Goal: Information Seeking & Learning: Learn about a topic

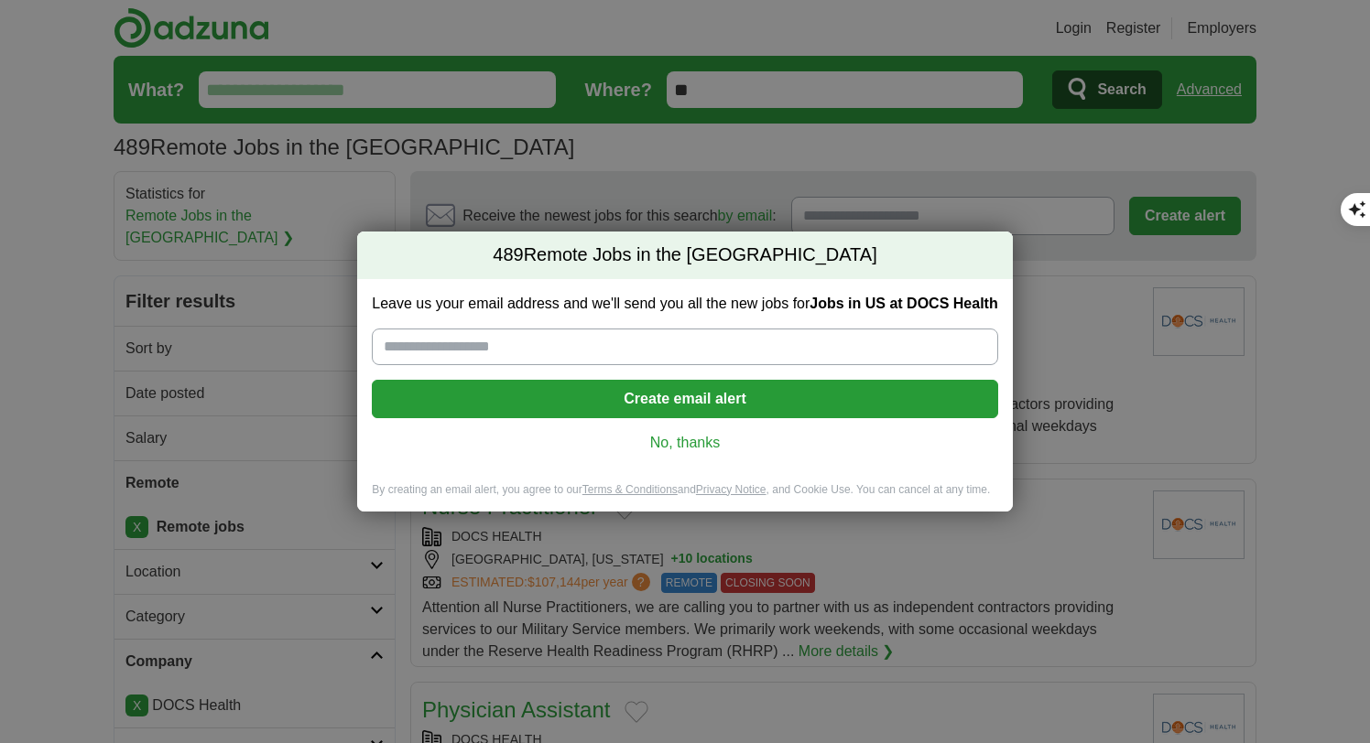
scroll to position [478, 0]
click at [718, 434] on link "No, thanks" at bounding box center [684, 443] width 596 height 20
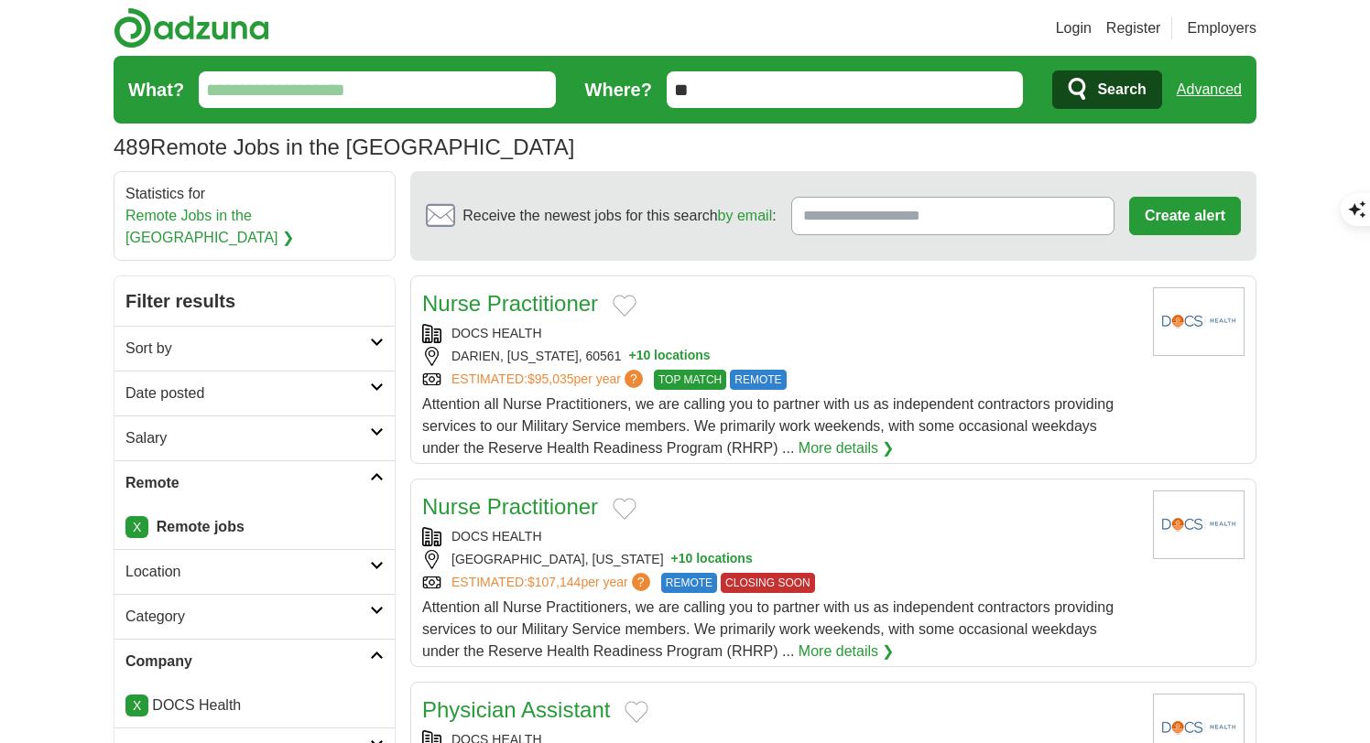
scroll to position [2977, 0]
click at [510, 87] on input "What?" at bounding box center [377, 89] width 357 height 37
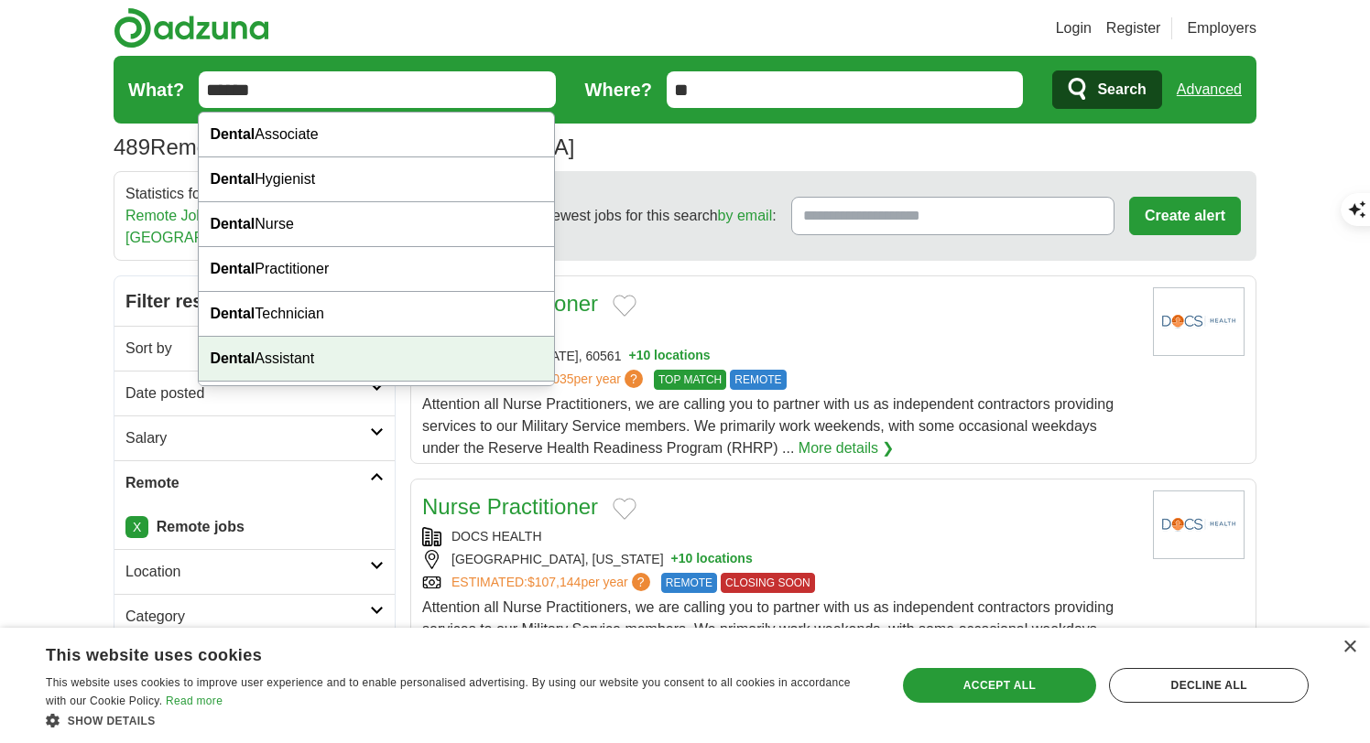
click at [385, 355] on div "Dental Assistant" at bounding box center [376, 359] width 355 height 45
type input "**********"
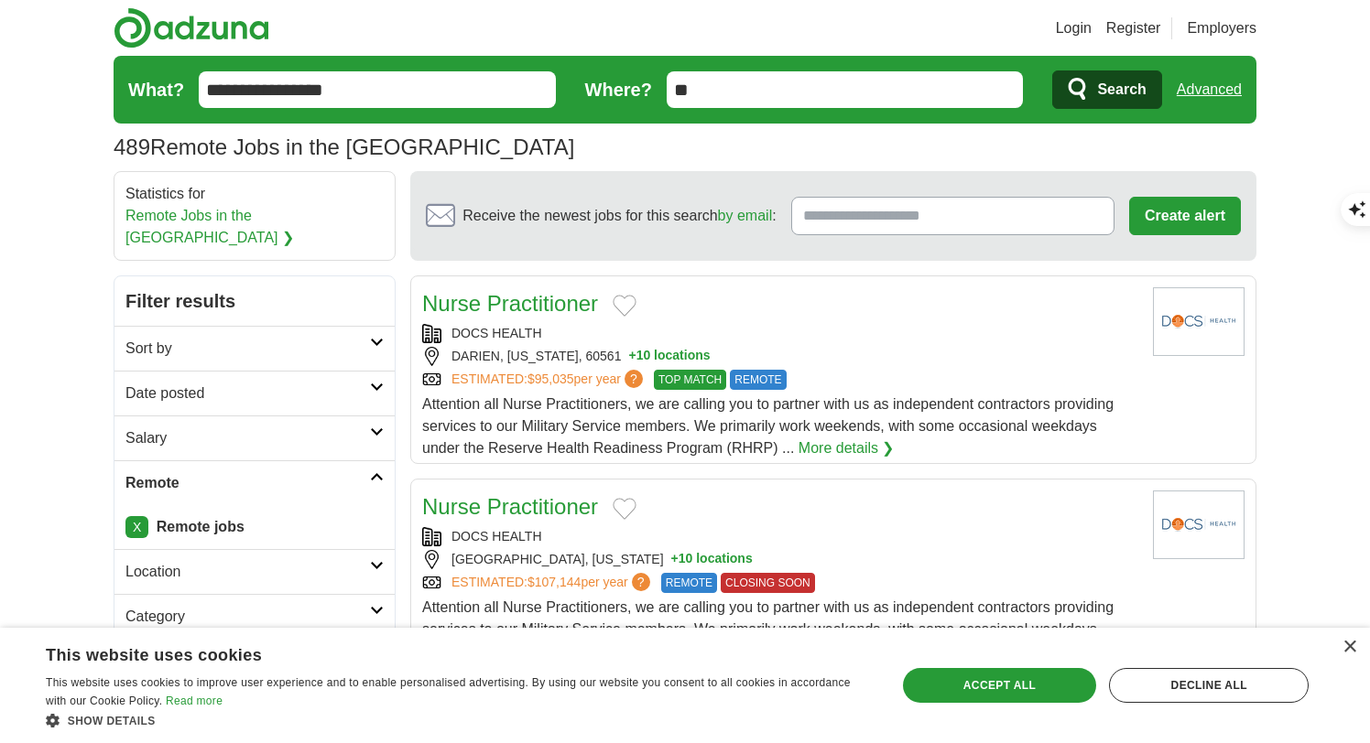
click at [1118, 89] on span "Search" at bounding box center [1121, 89] width 49 height 37
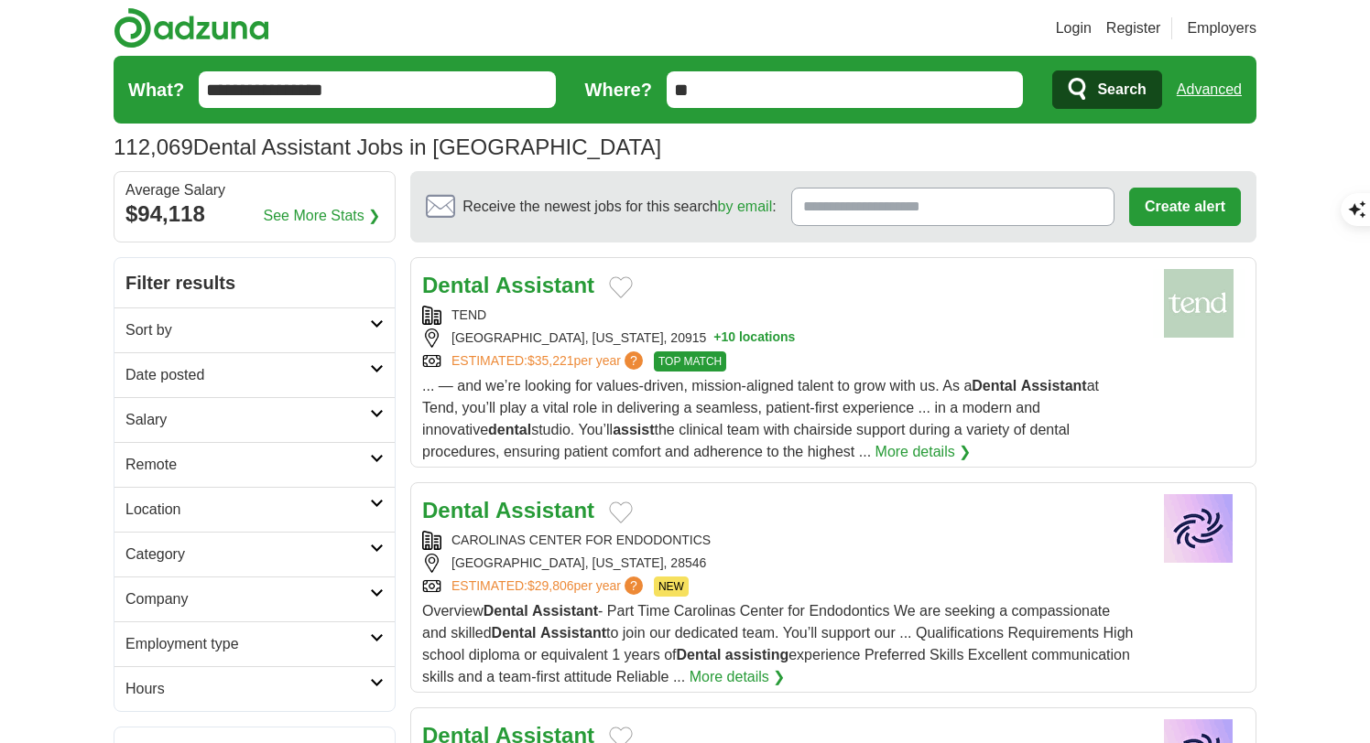
scroll to position [2977, 0]
click at [316, 510] on h2 "Location" at bounding box center [247, 510] width 244 height 22
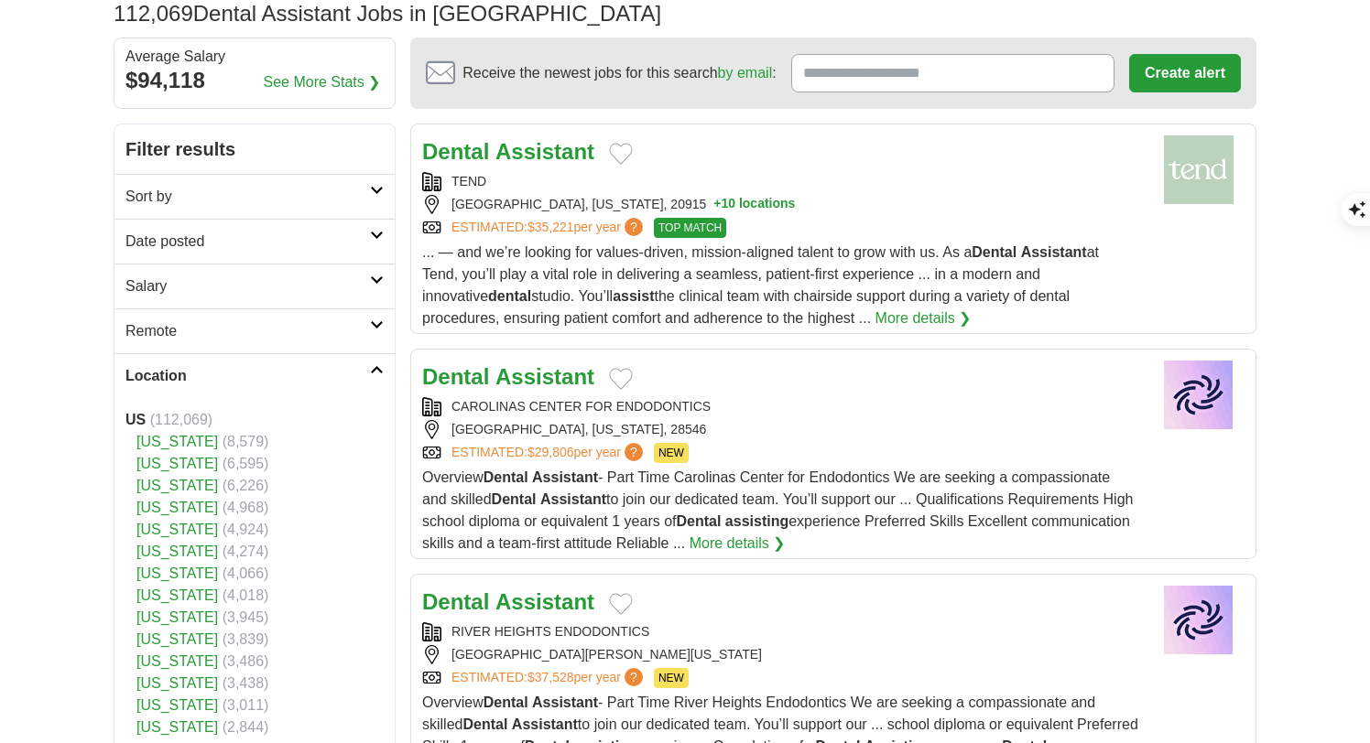
scroll to position [157, 0]
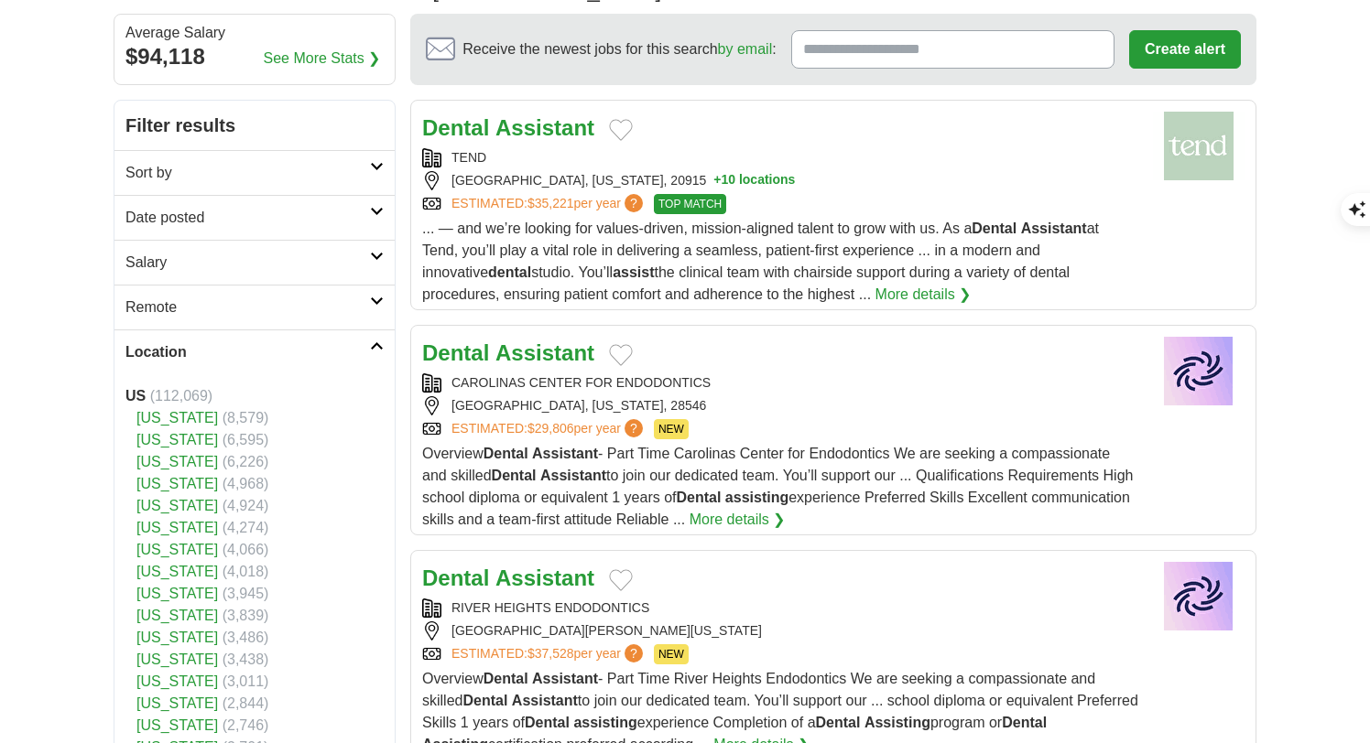
click at [169, 489] on link "[US_STATE]" at bounding box center [176, 484] width 81 height 16
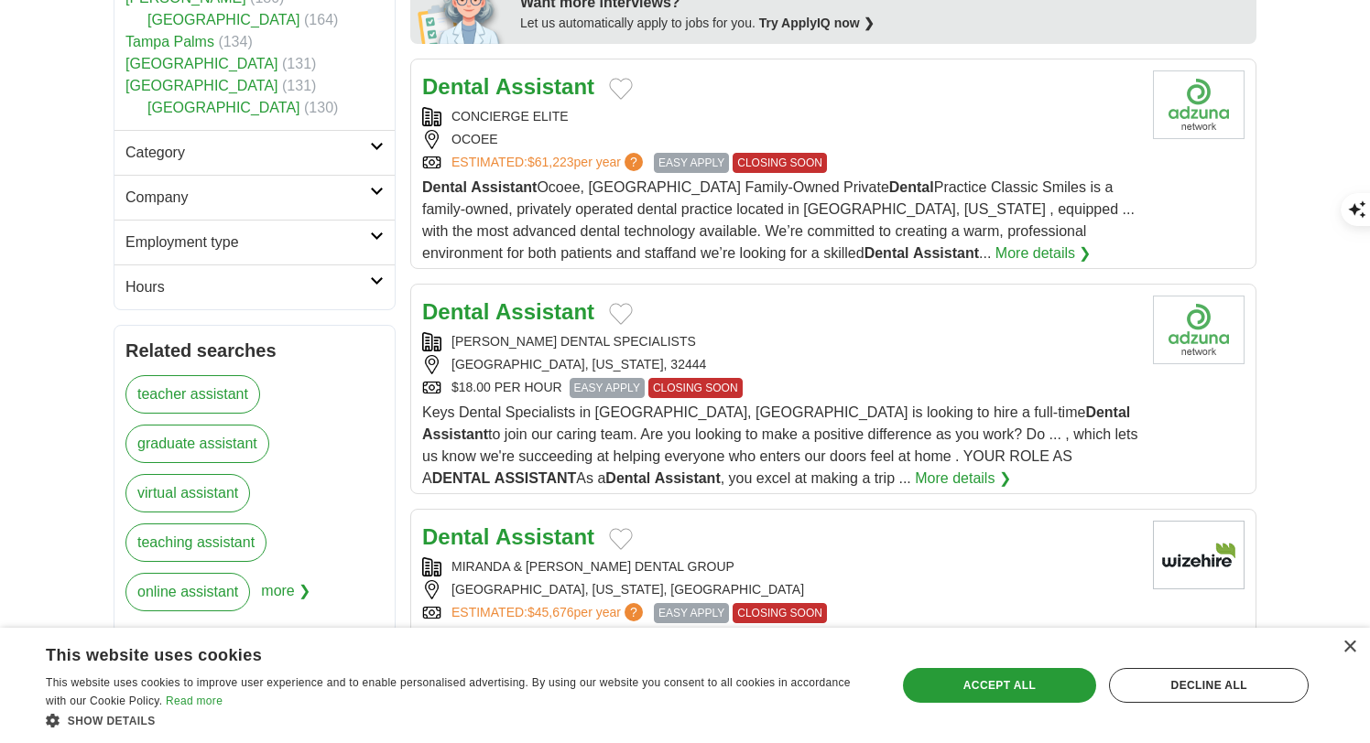
scroll to position [894, 0]
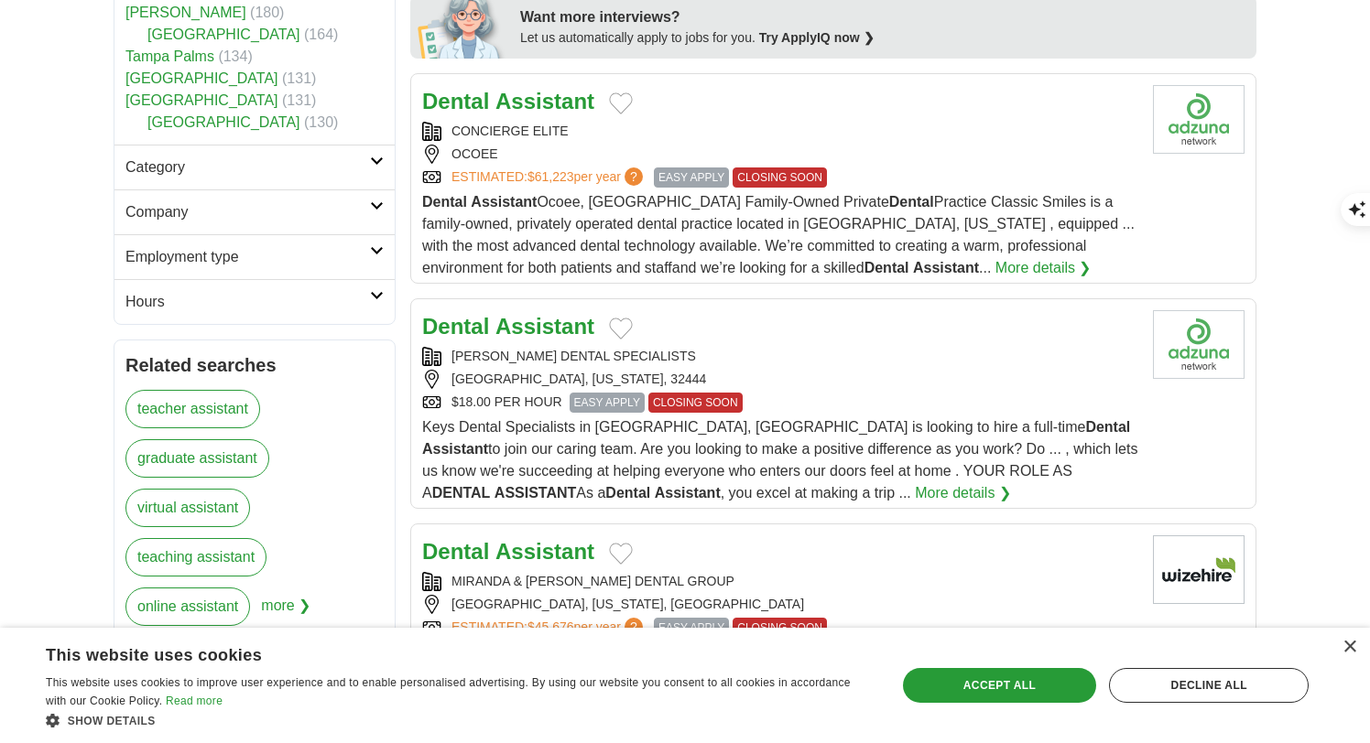
click at [677, 121] on div "Dental Assistant CONCIERGE ELITE OCOEE ESTIMATED: $61,223 per year ? EASY APPLY…" at bounding box center [780, 182] width 716 height 194
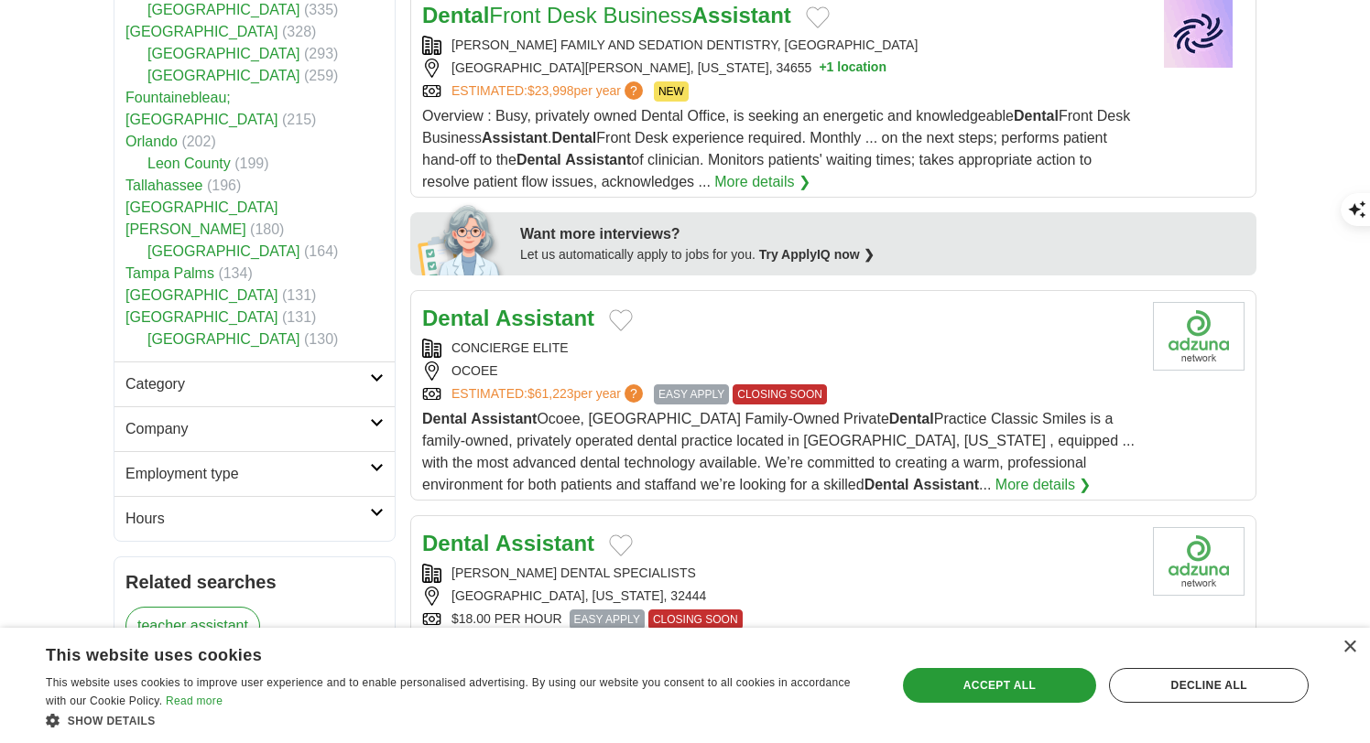
scroll to position [0, 0]
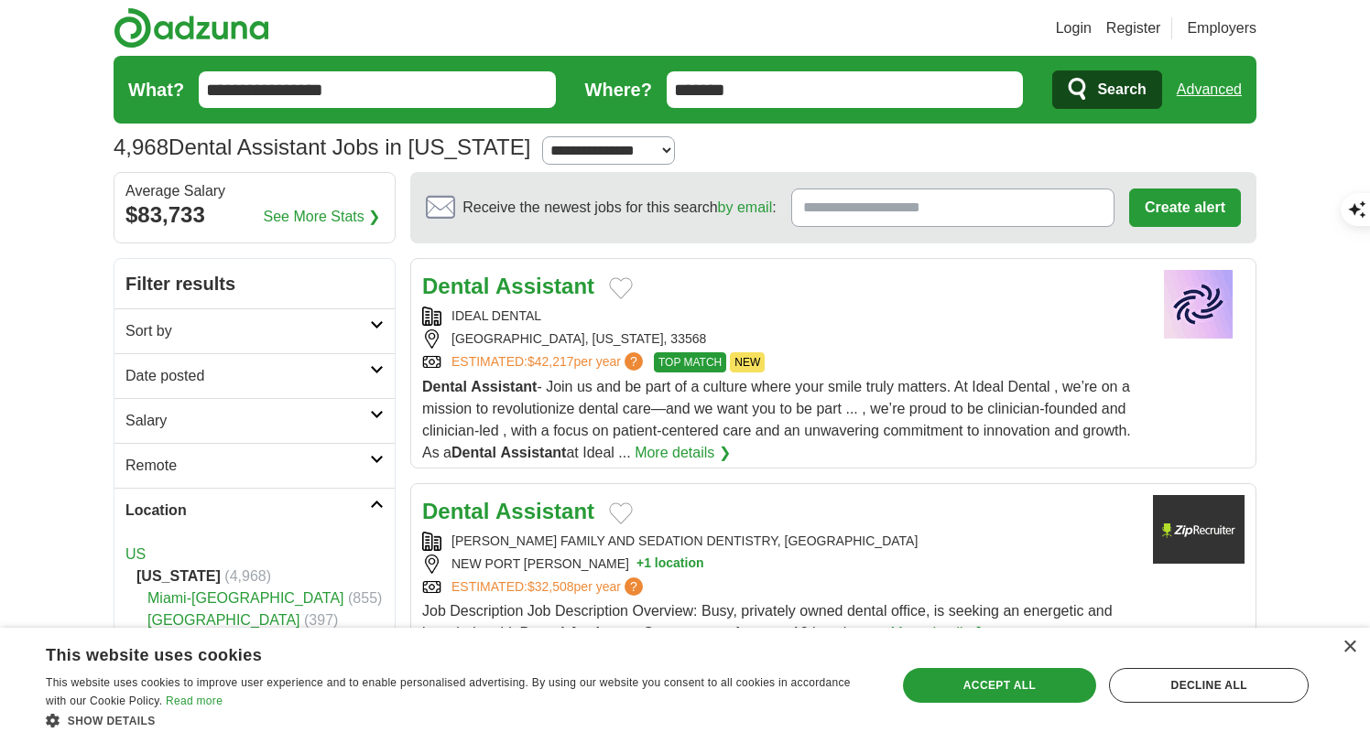
type textarea "*"
drag, startPoint x: 758, startPoint y: 94, endPoint x: 665, endPoint y: 81, distance: 94.3
click at [666, 82] on input "*******" at bounding box center [844, 89] width 357 height 37
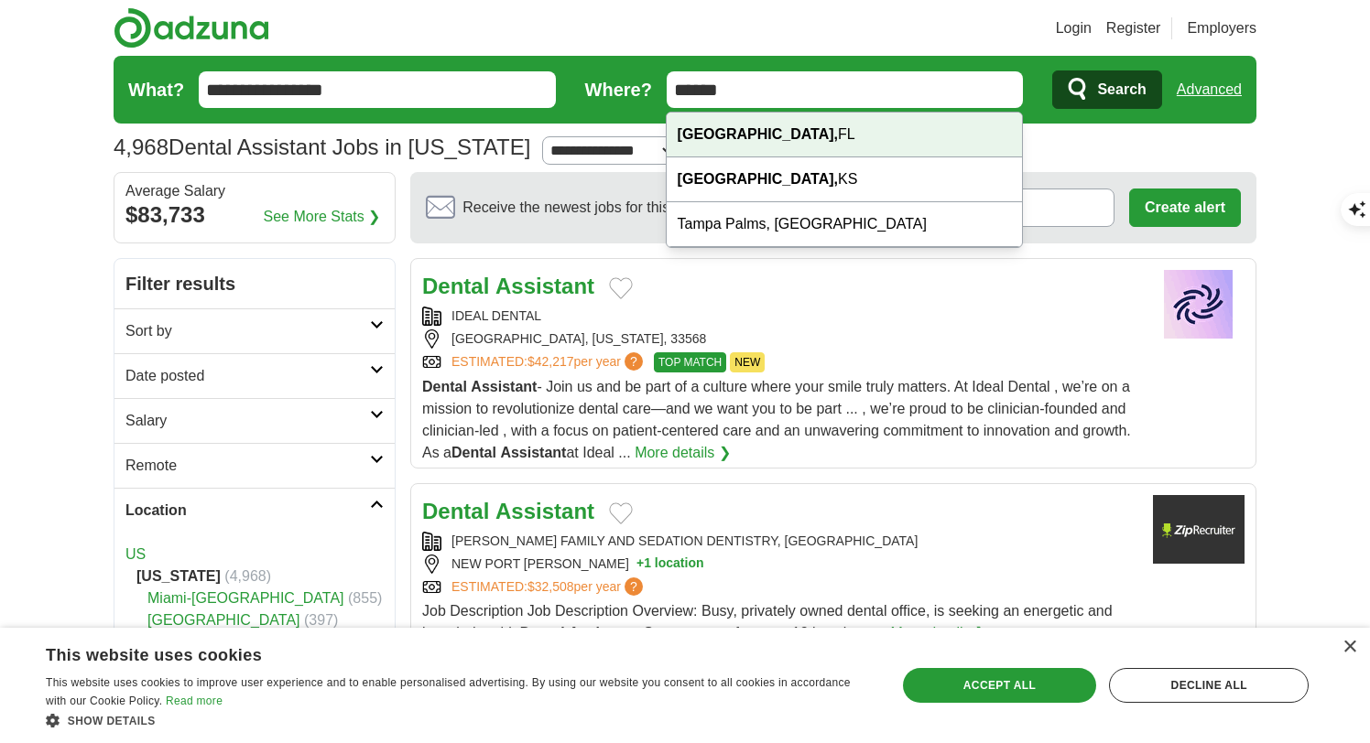
click at [807, 130] on div "Tampa, FL" at bounding box center [843, 135] width 355 height 45
type input "*********"
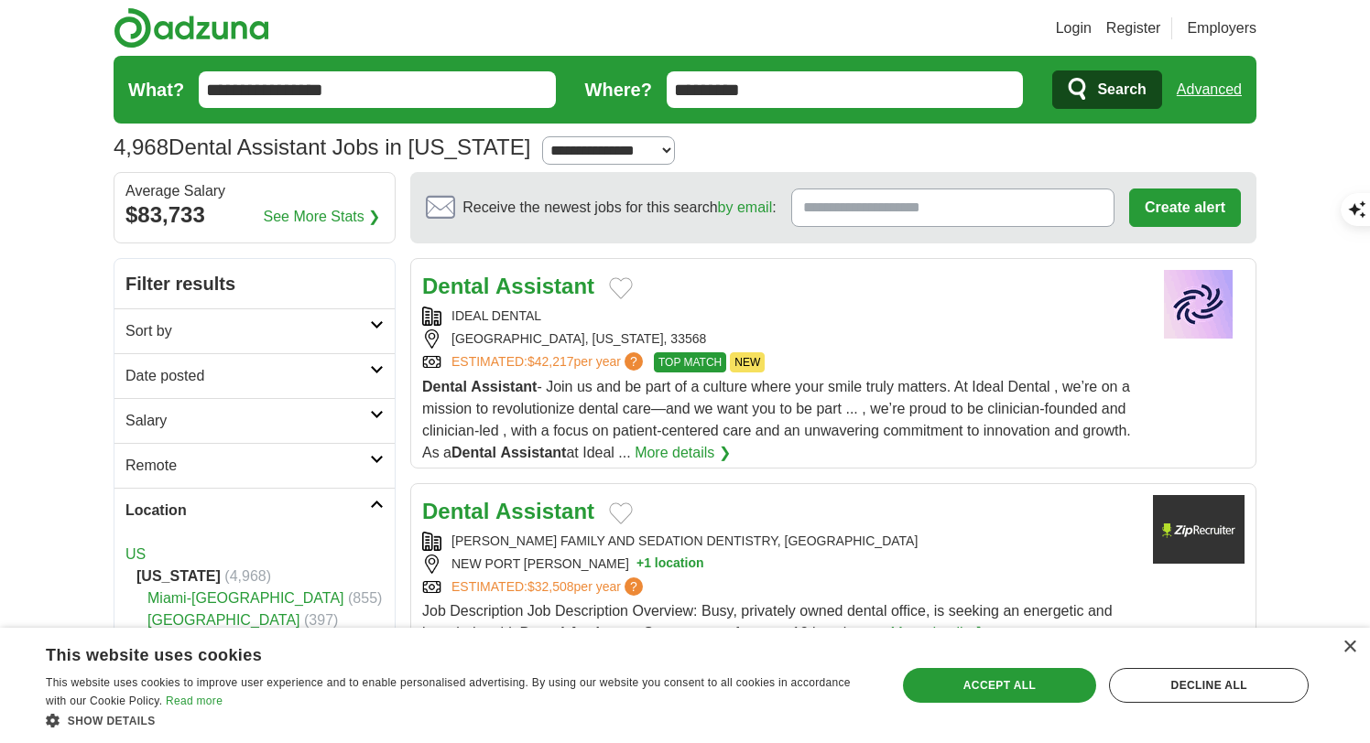
click at [1105, 78] on span "Search" at bounding box center [1121, 89] width 49 height 37
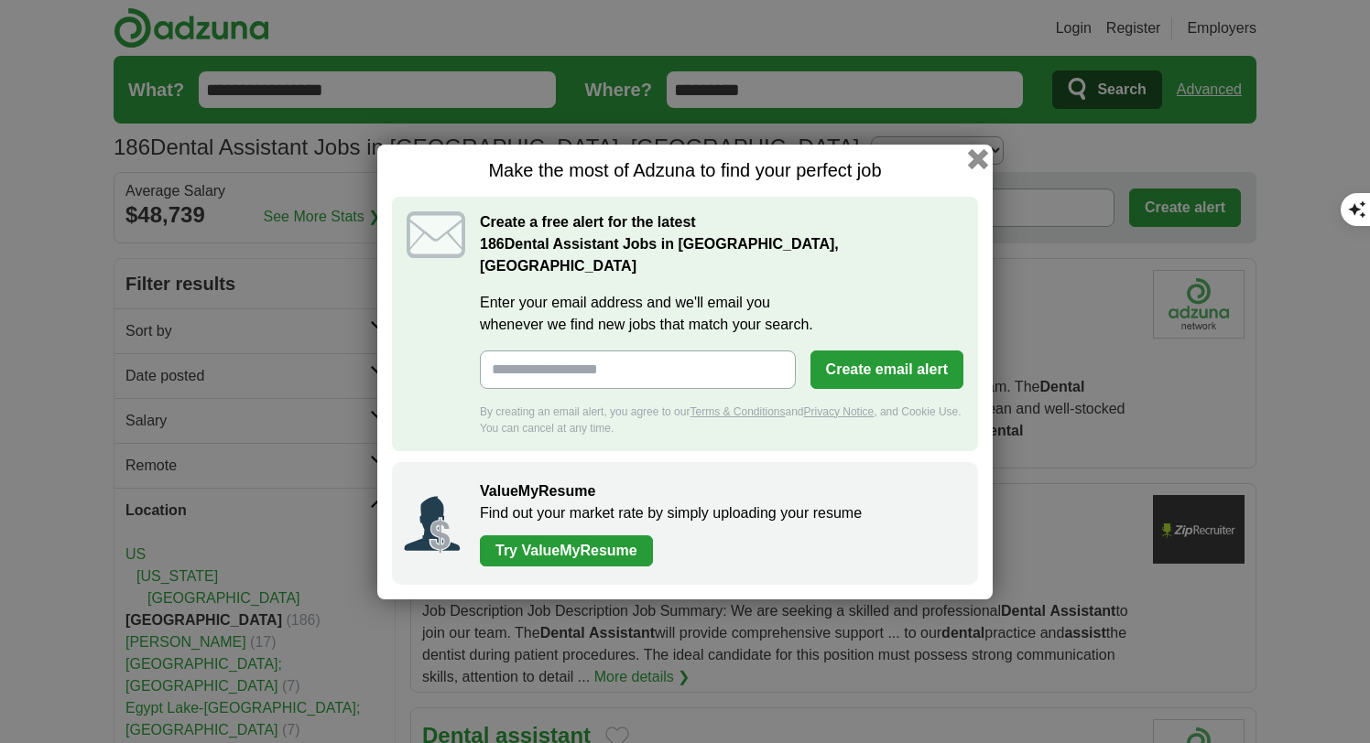
click at [976, 166] on button "button" at bounding box center [978, 158] width 20 height 20
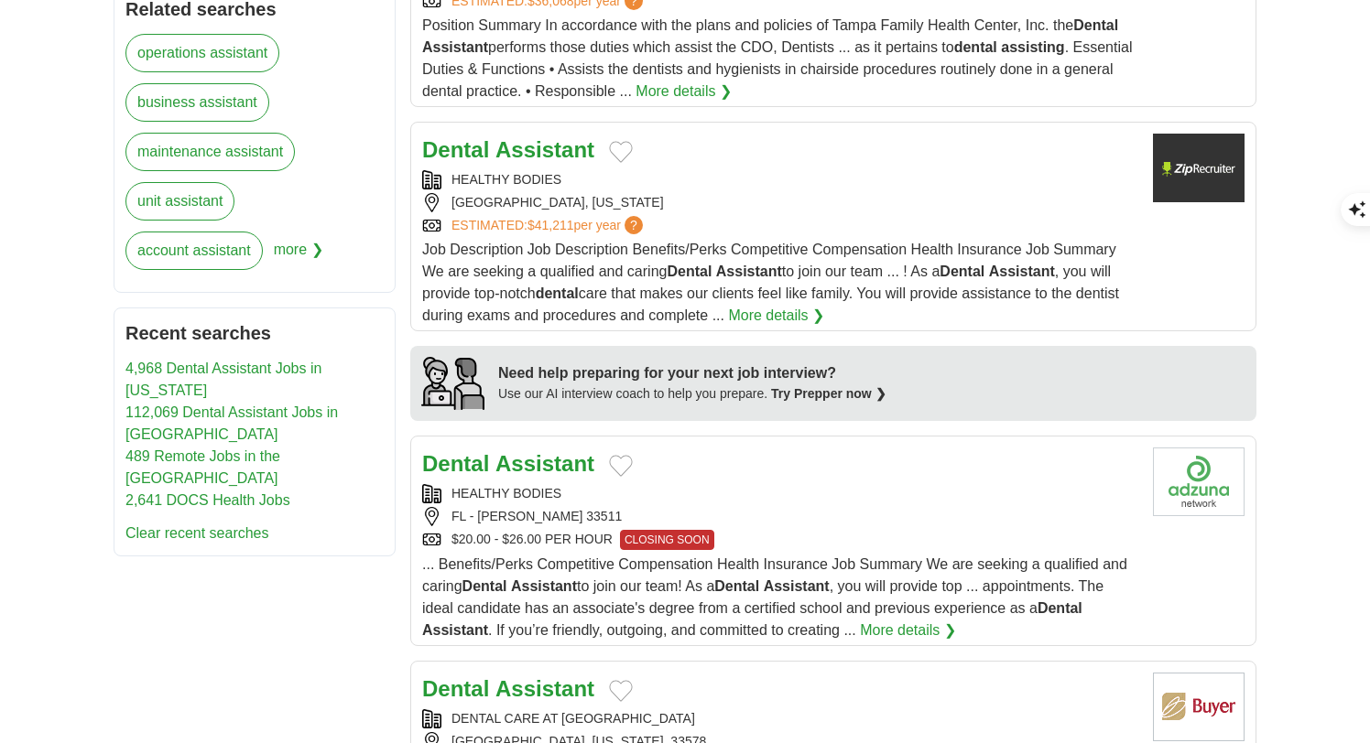
scroll to position [1405, 0]
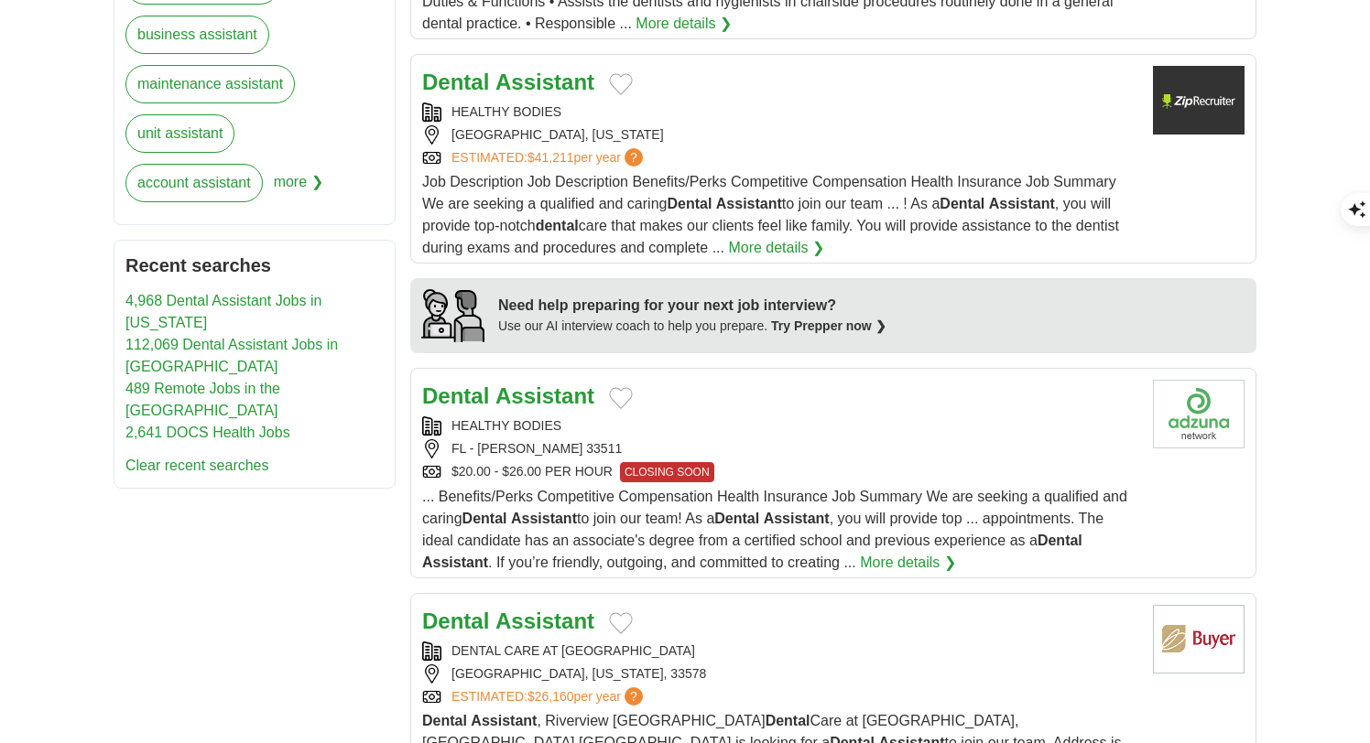
click at [264, 425] on link "2,641 DOCS Health Jobs" at bounding box center [207, 433] width 165 height 16
